Goal: Transaction & Acquisition: Purchase product/service

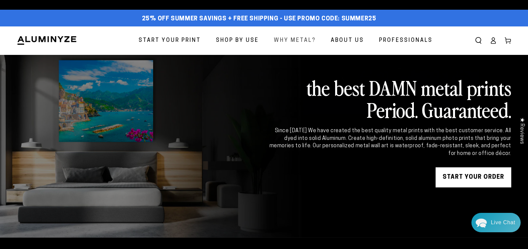
click at [286, 40] on span "Why Metal?" at bounding box center [295, 41] width 42 height 10
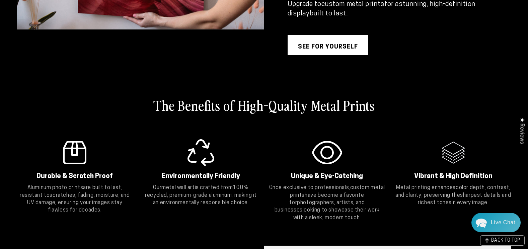
scroll to position [769, 0]
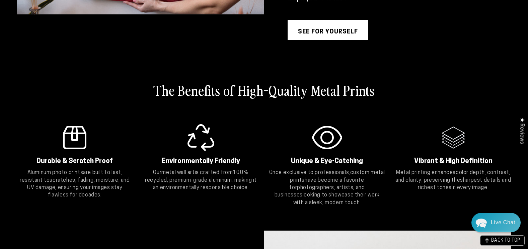
click at [332, 32] on link "see for yourself" at bounding box center [327, 30] width 81 height 20
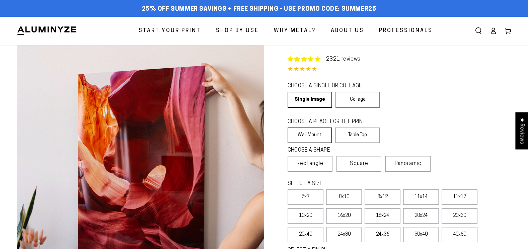
select select "**********"
click at [349, 197] on label "8x10" at bounding box center [344, 196] width 36 height 15
click at [380, 198] on label "8x12" at bounding box center [382, 196] width 36 height 15
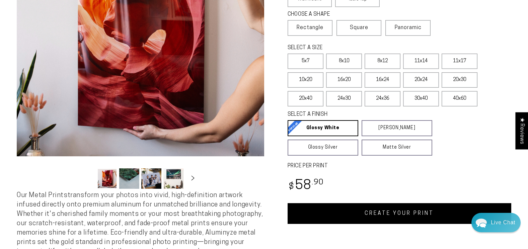
scroll to position [167, 0]
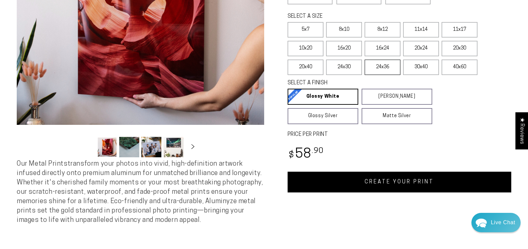
click at [385, 71] on label "24x36" at bounding box center [382, 67] width 36 height 15
